Goal: Find specific page/section: Find specific page/section

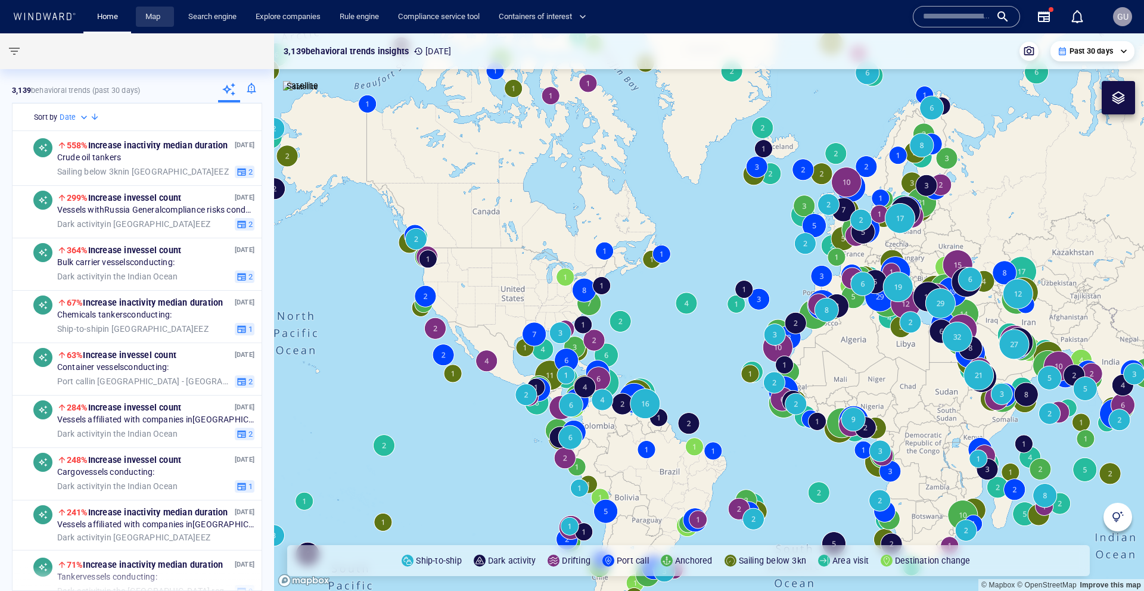
click at [160, 23] on link "Map" at bounding box center [155, 17] width 29 height 21
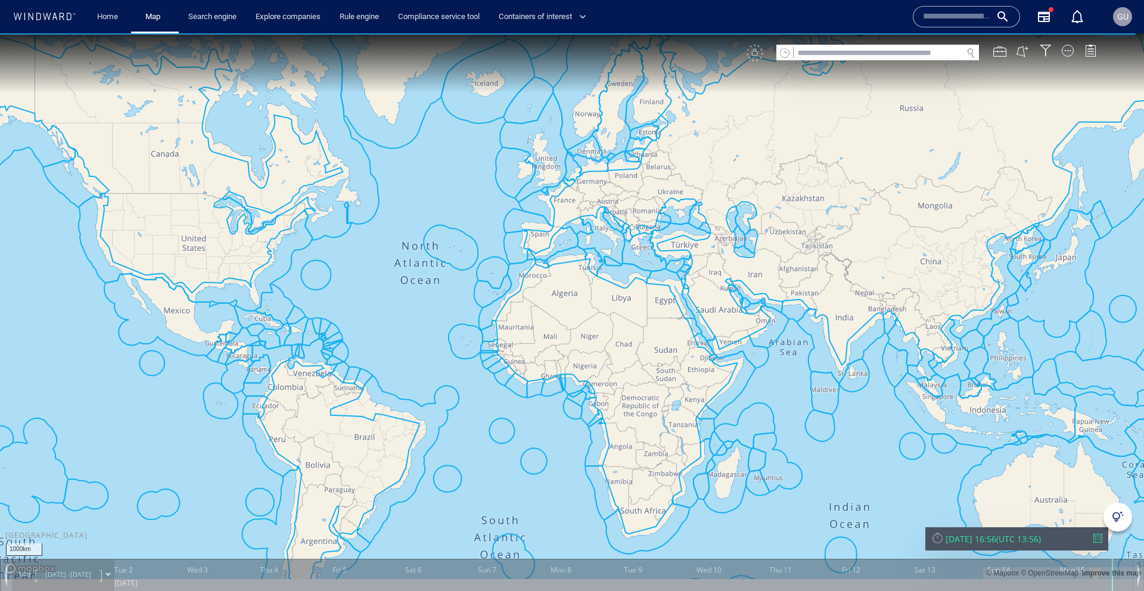
click at [1064, 58] on div "VM" at bounding box center [928, 53] width 362 height 17
click at [1067, 54] on div at bounding box center [1068, 51] width 12 height 12
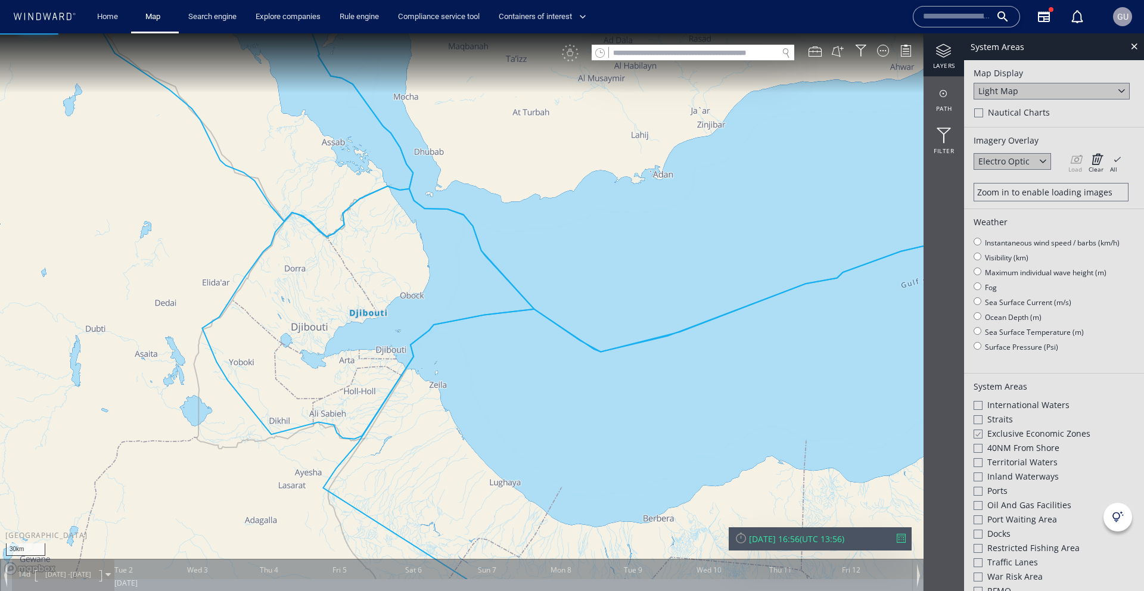
drag, startPoint x: 423, startPoint y: 280, endPoint x: 532, endPoint y: 343, distance: 126.9
click at [532, 343] on canvas "Map" at bounding box center [572, 306] width 1144 height 546
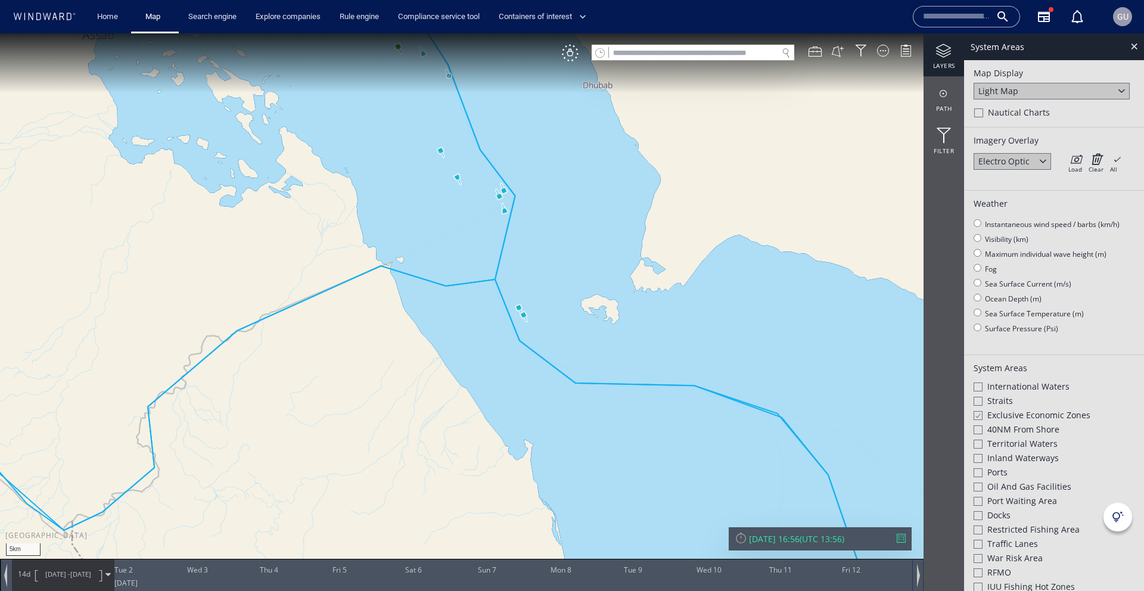
drag, startPoint x: 607, startPoint y: 193, endPoint x: 654, endPoint y: 288, distance: 106.4
click at [654, 288] on canvas "Map" at bounding box center [572, 306] width 1144 height 546
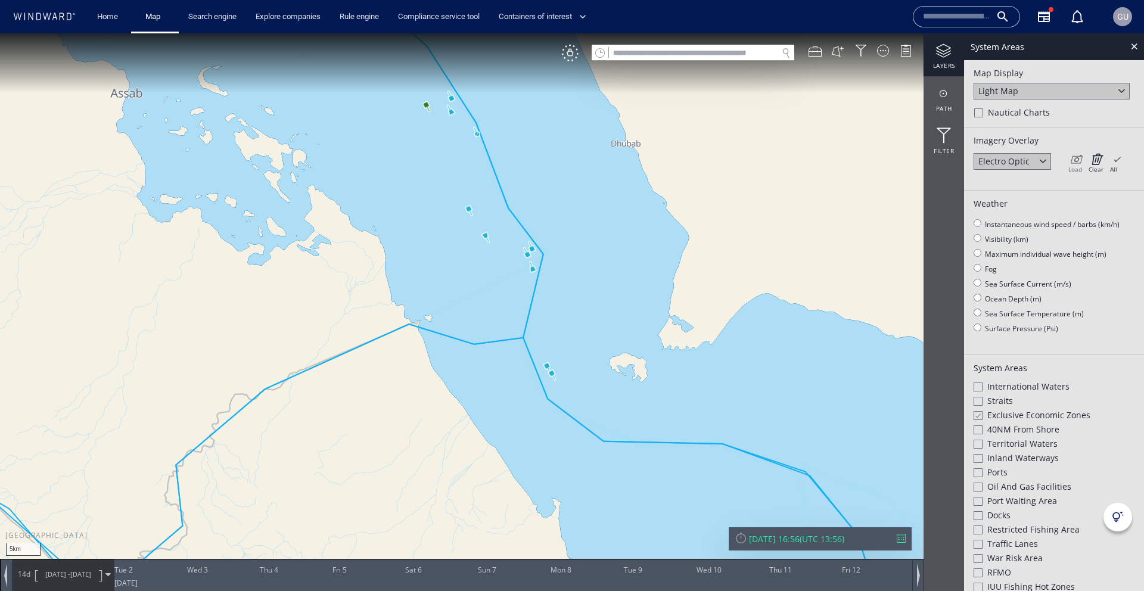
click at [1081, 166] on div "Load" at bounding box center [1076, 169] width 14 height 8
